Goal: Transaction & Acquisition: Purchase product/service

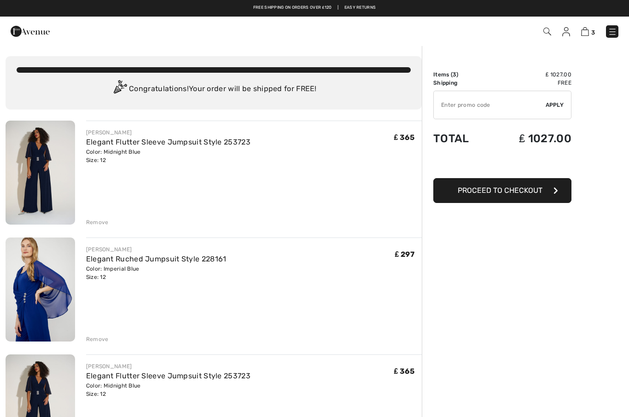
click at [35, 285] on img at bounding box center [41, 290] width 70 height 104
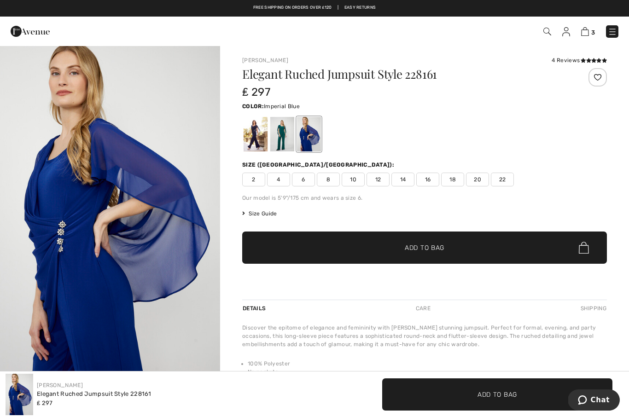
click at [85, 227] on img "1 / 4" at bounding box center [110, 210] width 220 height 330
click at [276, 135] on div at bounding box center [282, 134] width 24 height 35
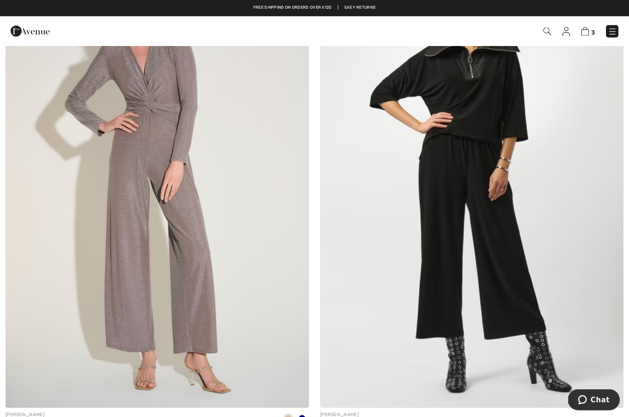
scroll to position [2131, 0]
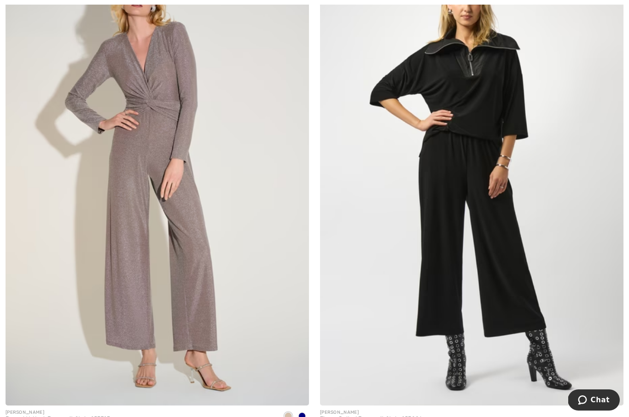
click at [303, 413] on span at bounding box center [301, 416] width 7 height 7
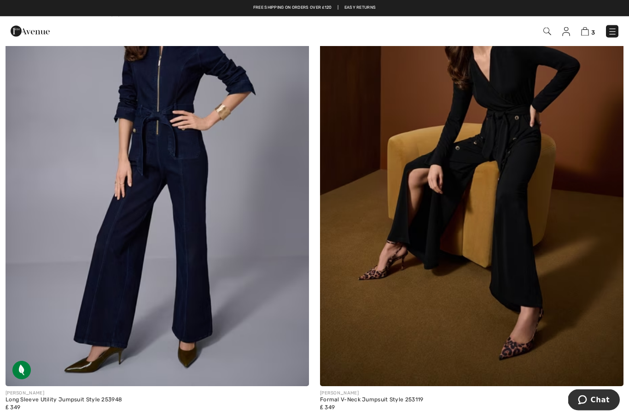
scroll to position [2640, 0]
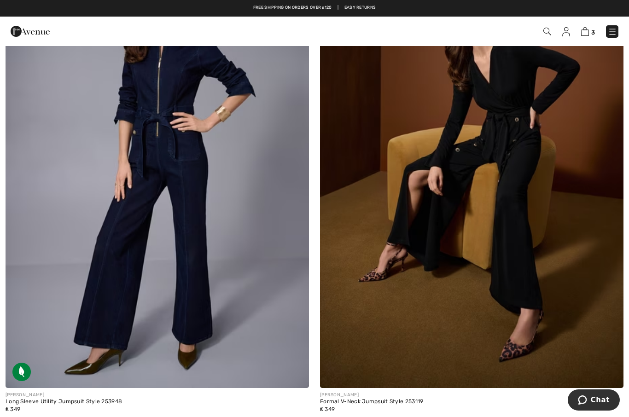
click at [503, 261] on img at bounding box center [471, 160] width 303 height 455
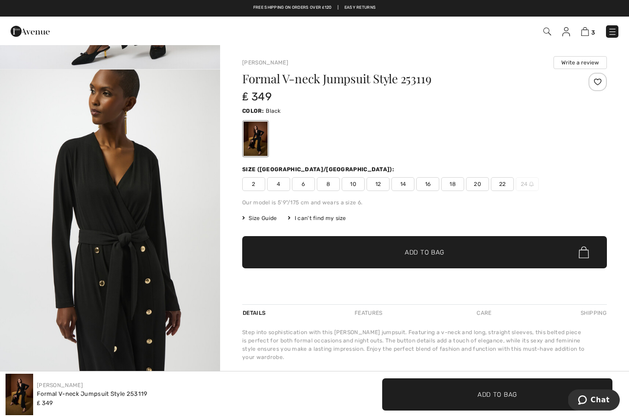
scroll to position [638, 0]
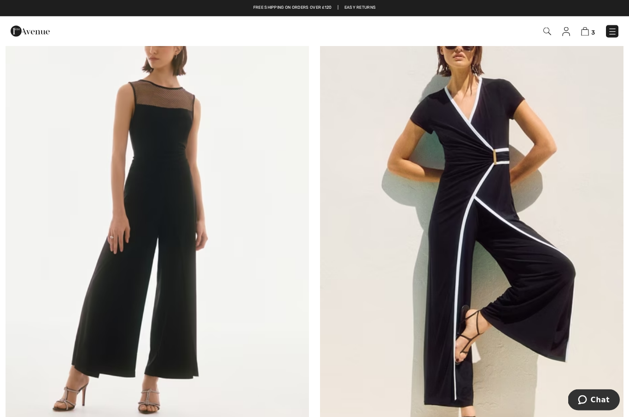
scroll to position [5683, 0]
click at [403, 296] on img at bounding box center [471, 227] width 303 height 455
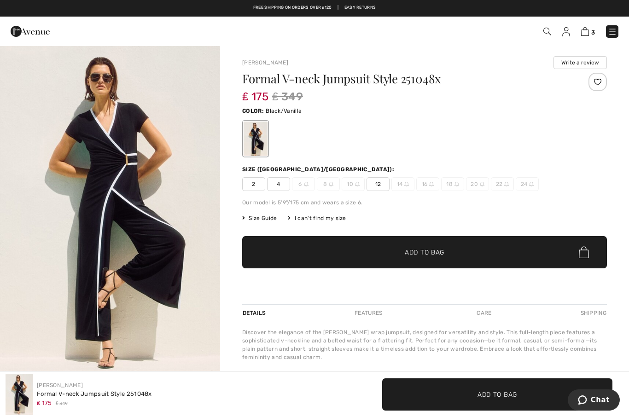
click at [68, 259] on img "1 / 2" at bounding box center [110, 210] width 220 height 330
click at [373, 187] on span "12" at bounding box center [378, 184] width 23 height 14
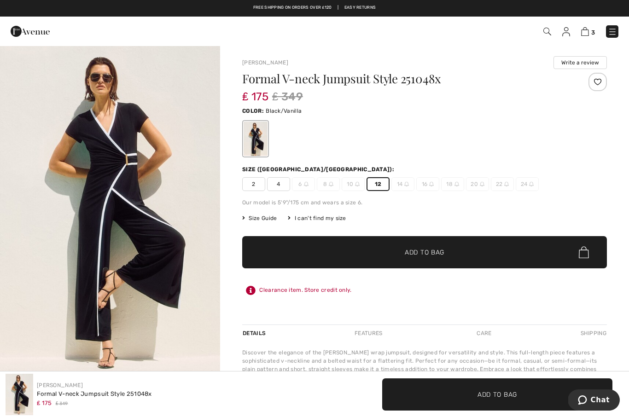
click at [425, 251] on span "Add to Bag" at bounding box center [425, 253] width 40 height 10
click at [275, 292] on div "Clearance item. Store credit only." at bounding box center [424, 290] width 365 height 17
click at [255, 292] on icon at bounding box center [251, 290] width 10 height 9
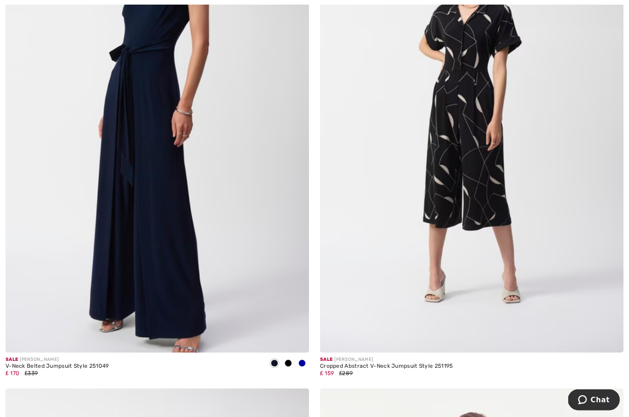
scroll to position [7356, 0]
click at [306, 362] on div at bounding box center [302, 363] width 14 height 15
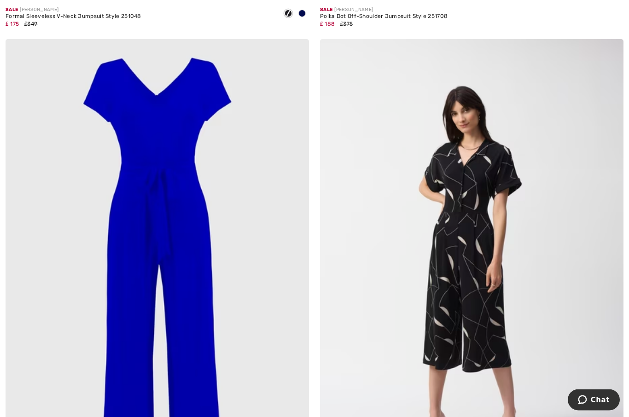
scroll to position [7214, 0]
click at [72, 299] on img at bounding box center [157, 266] width 303 height 455
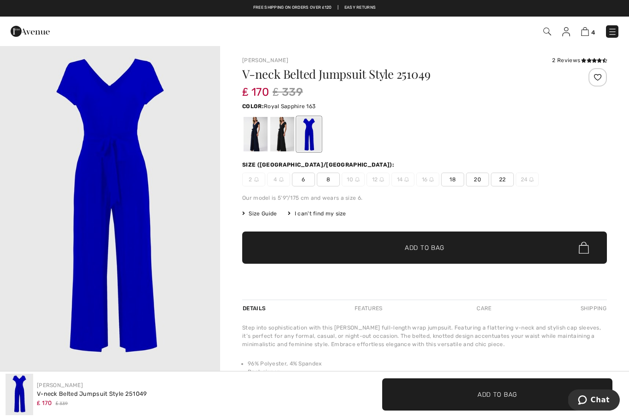
click at [120, 239] on img "1 / 1" at bounding box center [110, 210] width 220 height 330
click at [284, 136] on div at bounding box center [282, 134] width 24 height 35
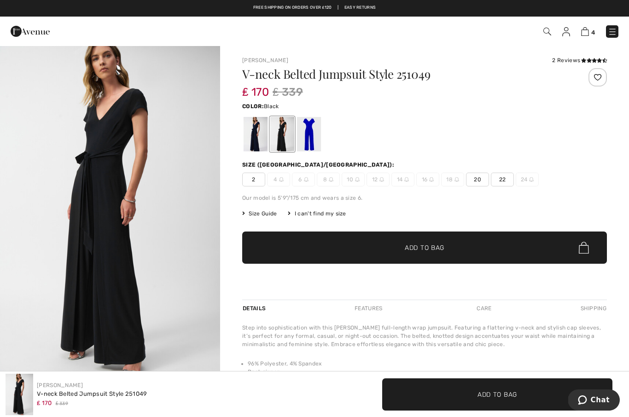
click at [256, 130] on div at bounding box center [256, 134] width 24 height 35
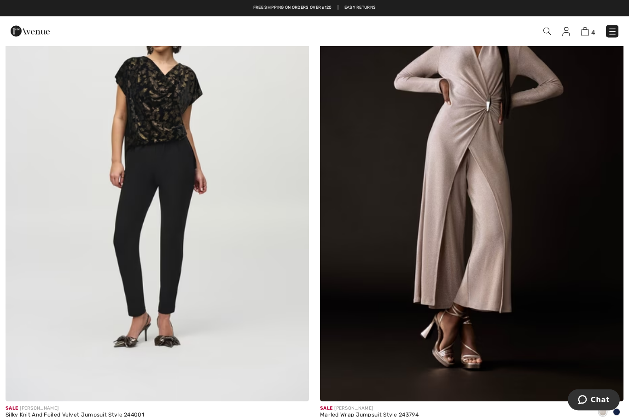
scroll to position [8780, 0]
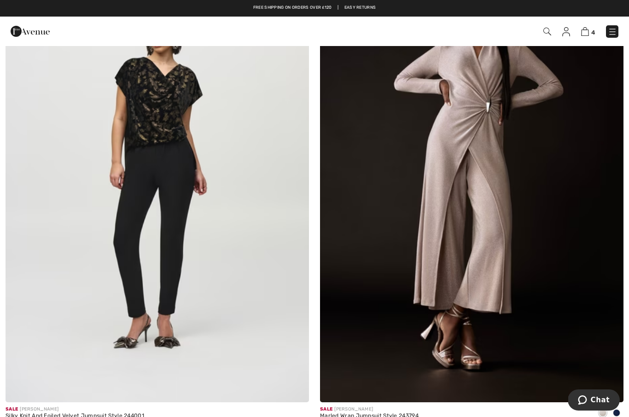
click at [615, 409] on span at bounding box center [616, 412] width 7 height 7
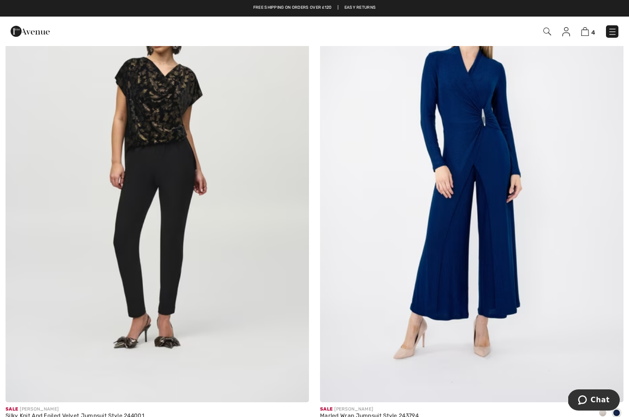
click at [543, 325] on img at bounding box center [471, 174] width 303 height 455
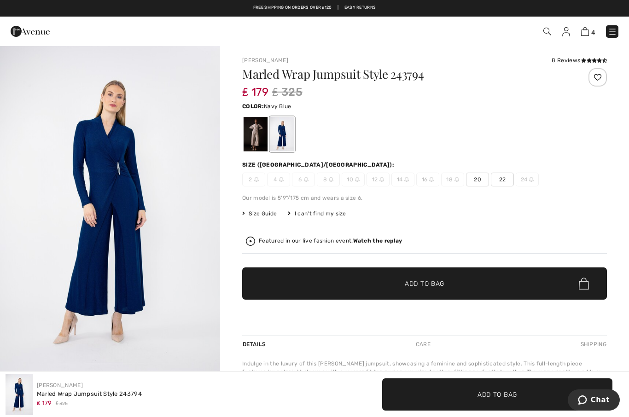
click at [250, 133] on div at bounding box center [256, 134] width 24 height 35
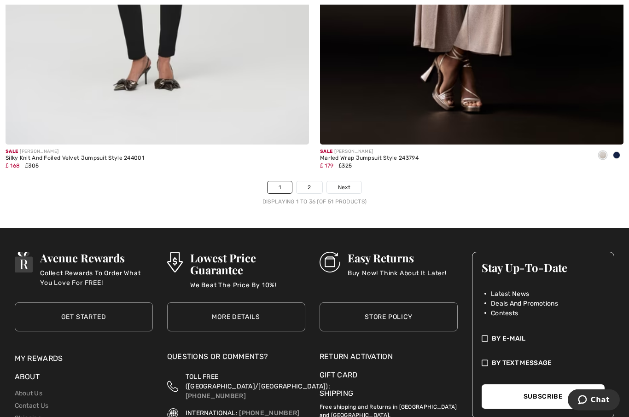
scroll to position [9038, 0]
click at [321, 181] on link "2" at bounding box center [309, 187] width 25 height 12
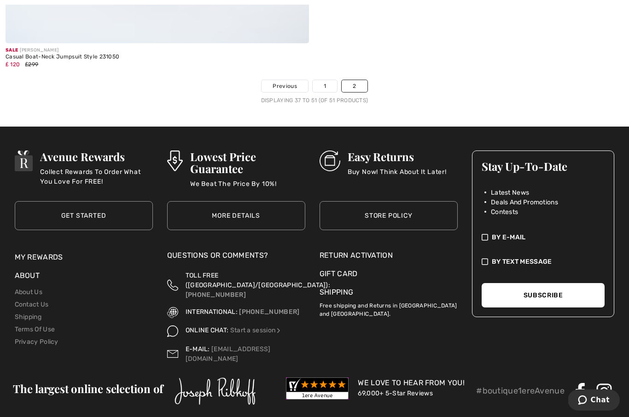
scroll to position [4129, 0]
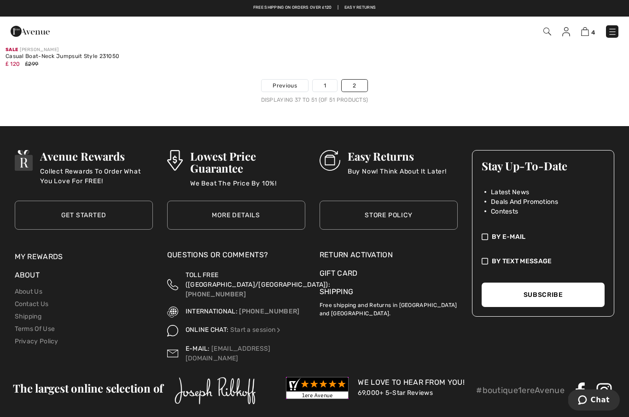
click at [32, 291] on link "About Us" at bounding box center [29, 292] width 28 height 8
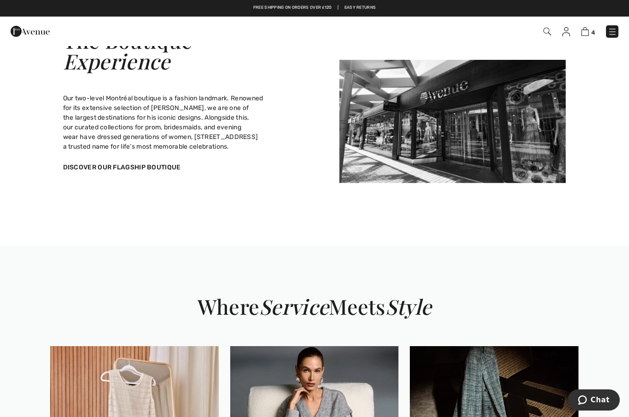
scroll to position [805, 0]
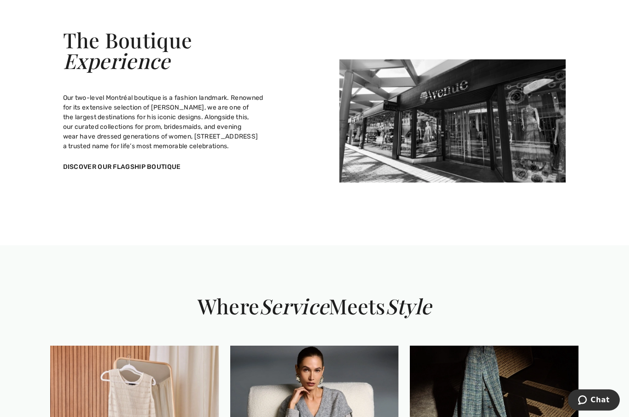
click at [88, 171] on link "Discover Our Flagship Boutique" at bounding box center [122, 167] width 118 height 8
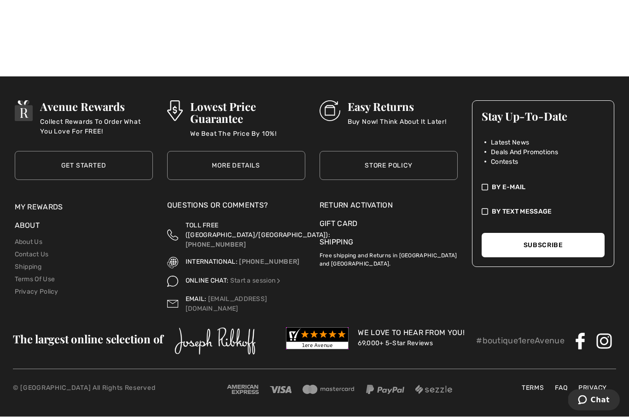
scroll to position [2392, 0]
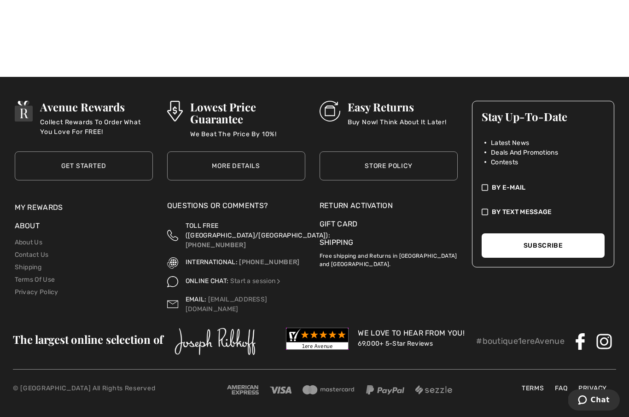
click at [400, 136] on p "Buy Now! Think About It Later!" at bounding box center [397, 126] width 99 height 18
click at [398, 136] on p "Buy Now! Think About It Later!" at bounding box center [397, 126] width 99 height 18
click at [399, 181] on link "Store Policy" at bounding box center [389, 166] width 138 height 29
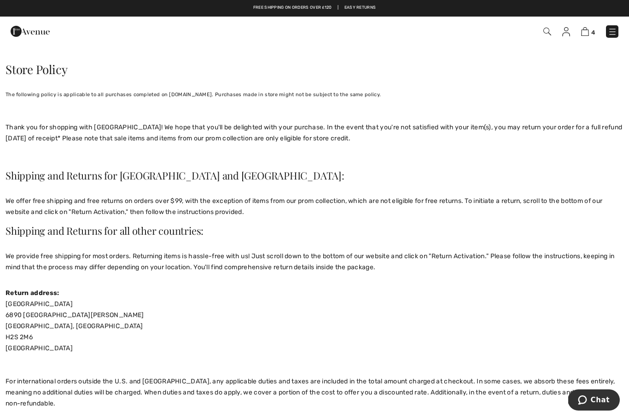
click at [584, 33] on img at bounding box center [585, 31] width 8 height 9
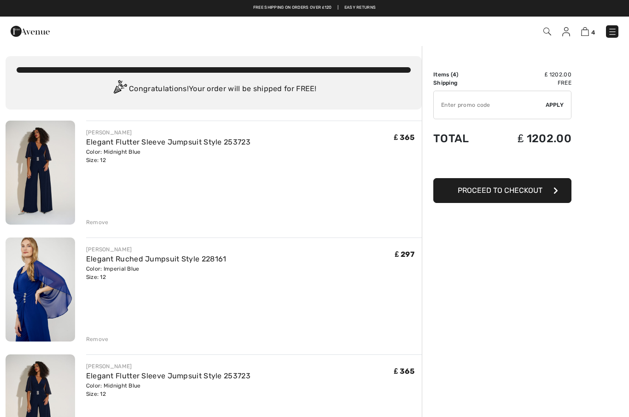
click at [200, 146] on link "Elegant Flutter Sleeve Jumpsuit Style 253723" at bounding box center [168, 142] width 164 height 9
click at [40, 298] on img at bounding box center [41, 290] width 70 height 104
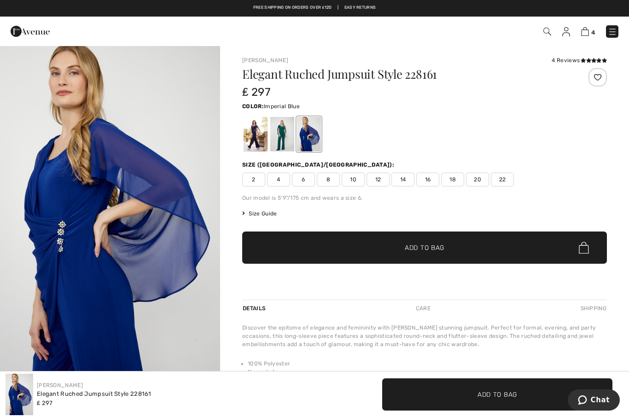
click at [118, 241] on img "1 / 4" at bounding box center [110, 210] width 220 height 330
